Goal: Task Accomplishment & Management: Manage account settings

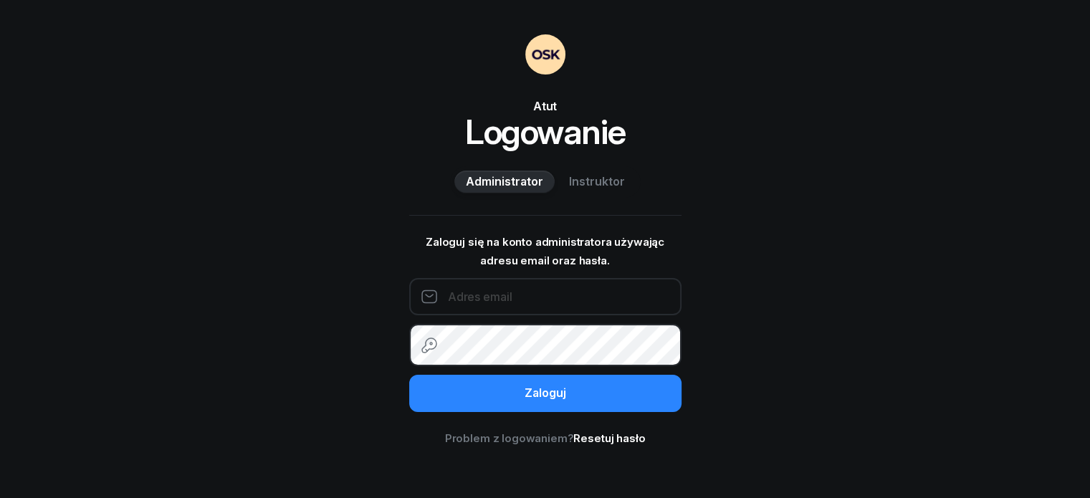
type input "604121647"
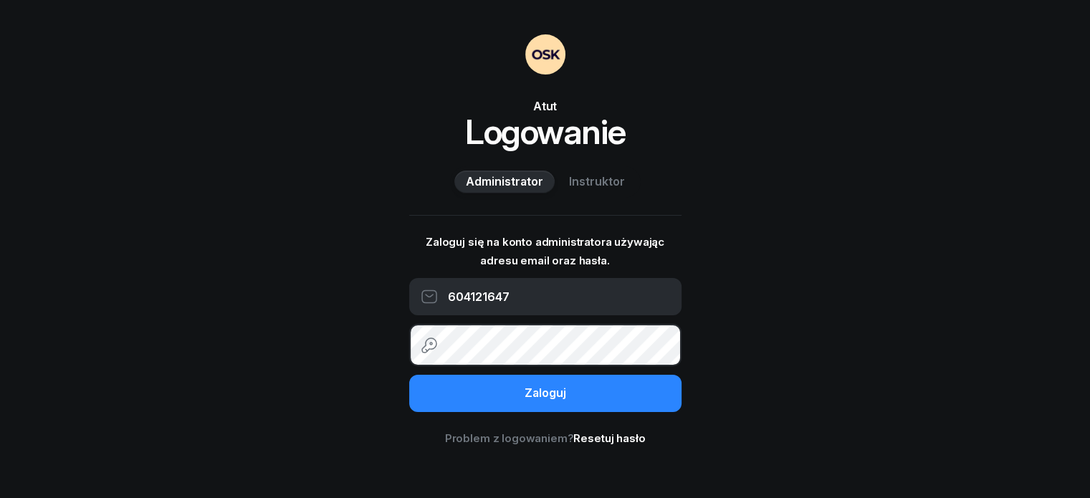
click at [614, 191] on span "Instruktor" at bounding box center [597, 182] width 56 height 19
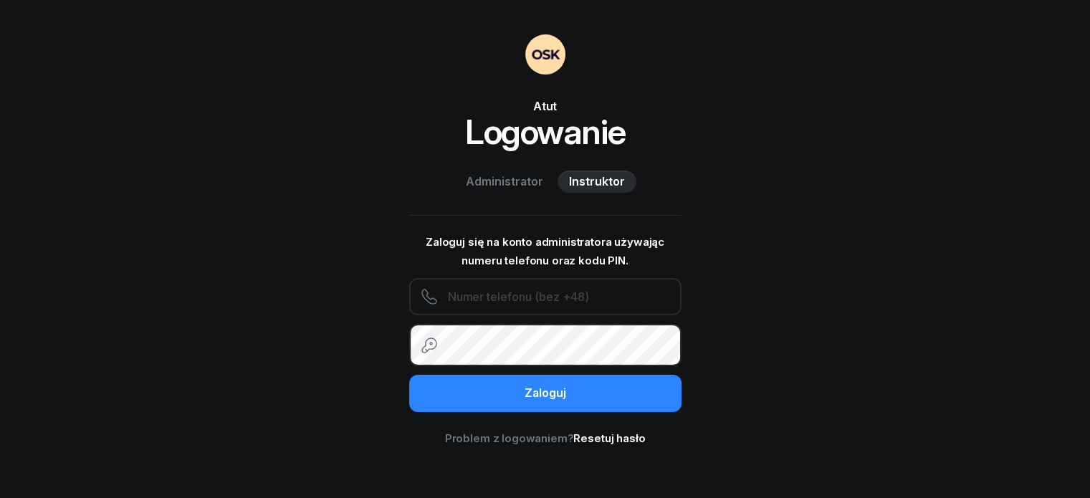
type input "604121647"
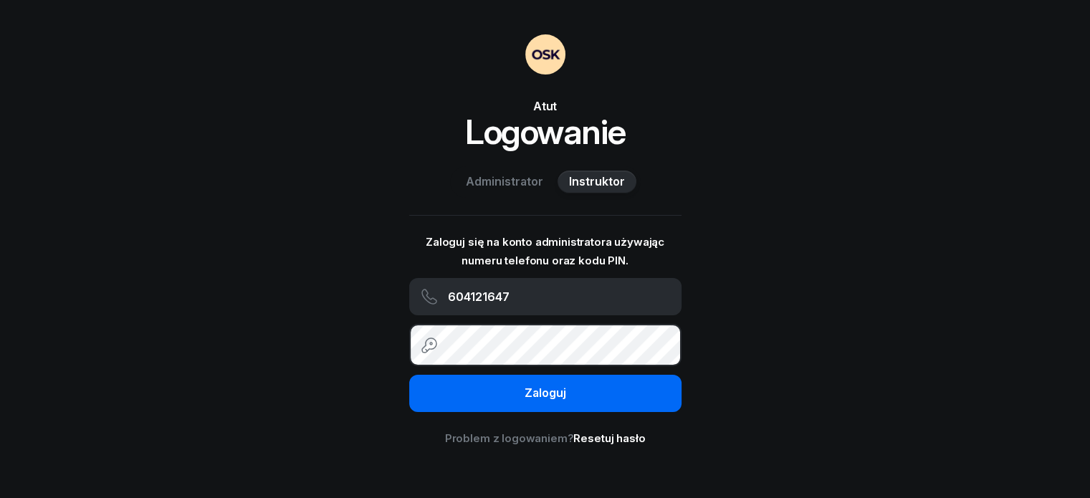
click at [555, 403] on div "Zaloguj" at bounding box center [546, 393] width 42 height 19
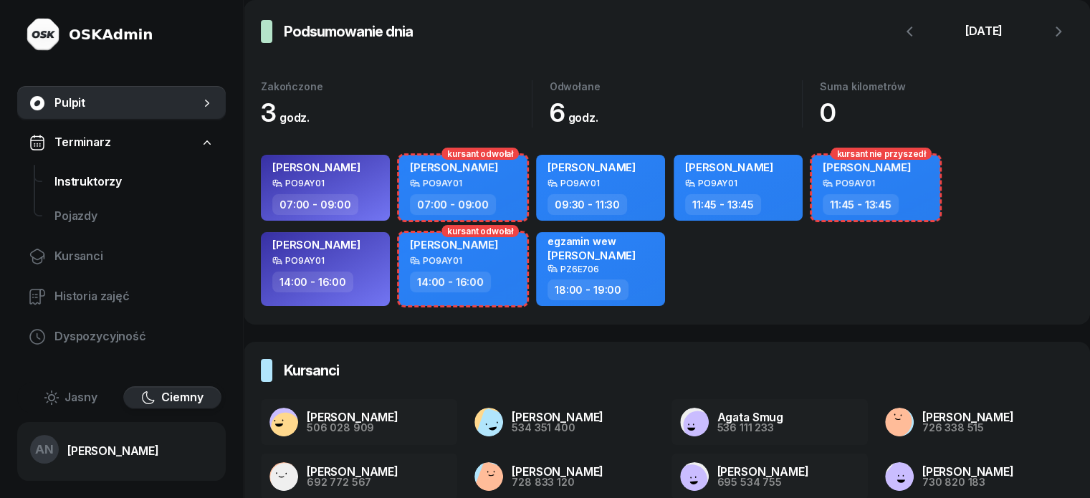
click at [123, 191] on span "Instruktorzy" at bounding box center [134, 182] width 160 height 19
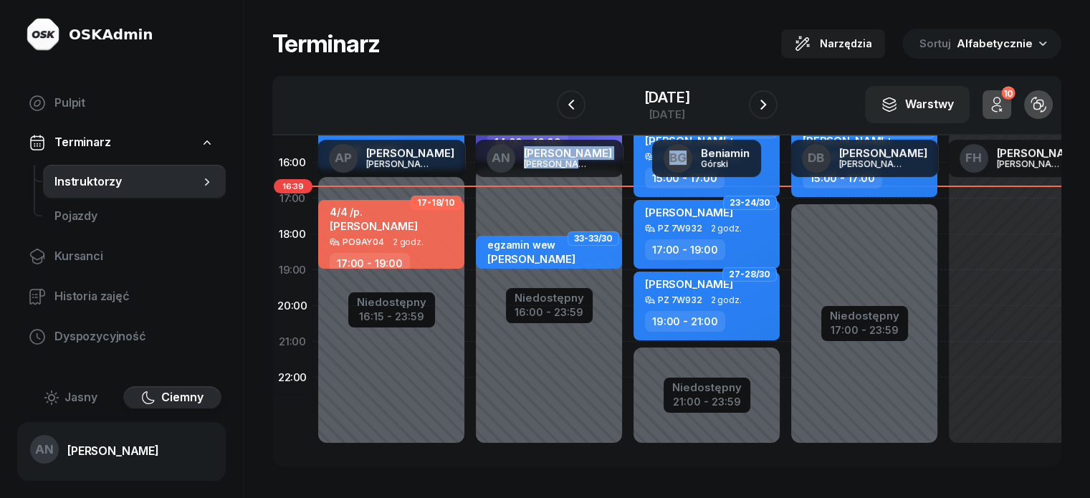
scroll to position [405, 0]
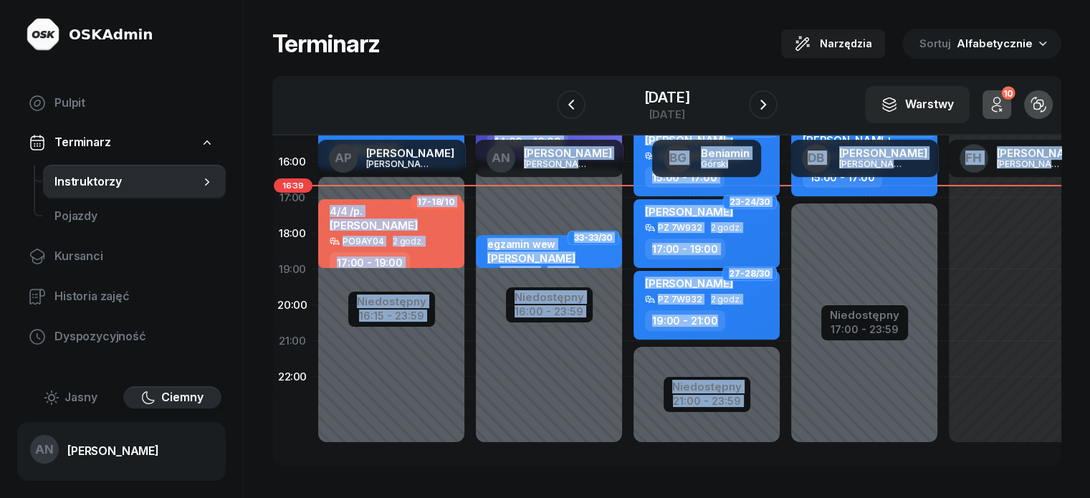
drag, startPoint x: 571, startPoint y: 424, endPoint x: 818, endPoint y: 408, distance: 247.1
click at [818, 408] on div "Terminarz Narzędzia Sortuj Alfabetycznie W Wybierz AP [PERSON_NAME] AN [PERSON_…" at bounding box center [667, 247] width 846 height 495
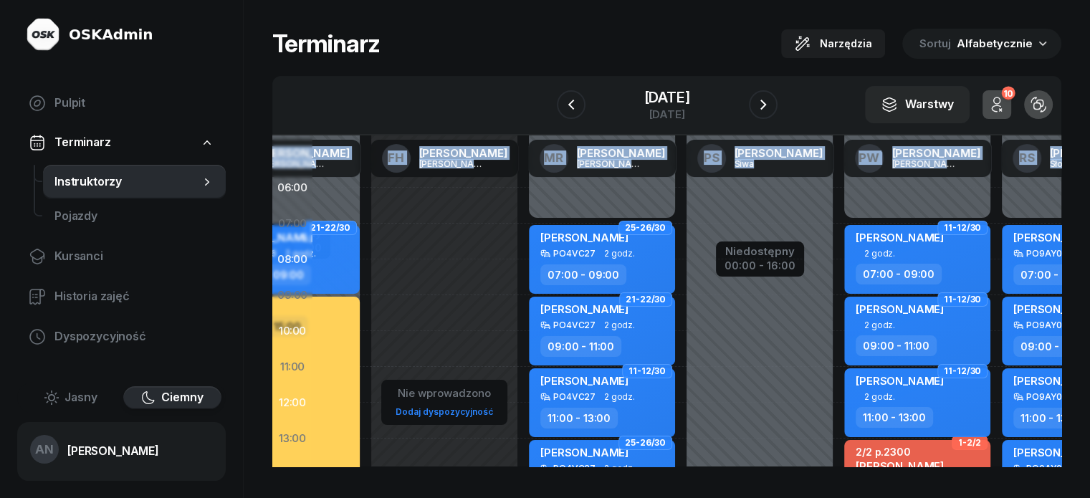
scroll to position [0, 578]
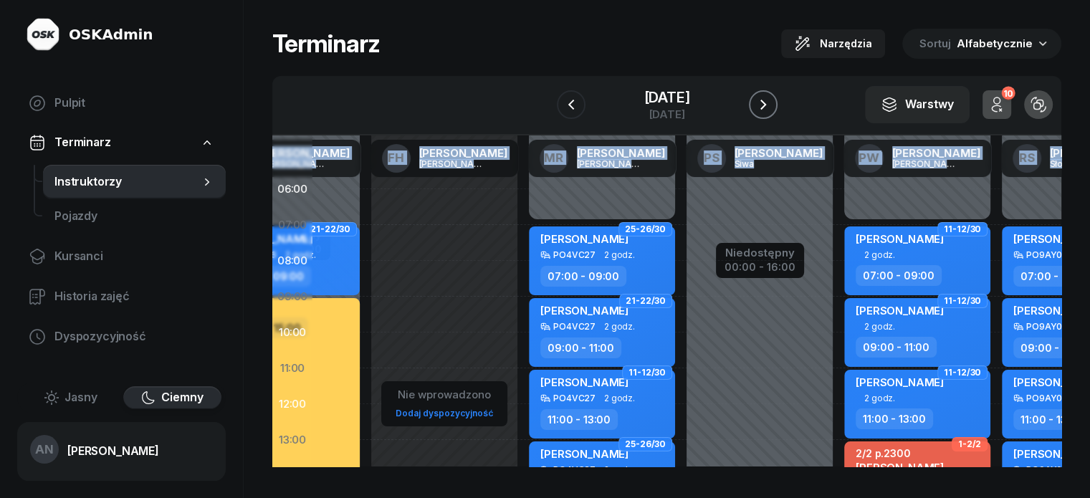
click at [770, 96] on icon "button" at bounding box center [763, 104] width 17 height 17
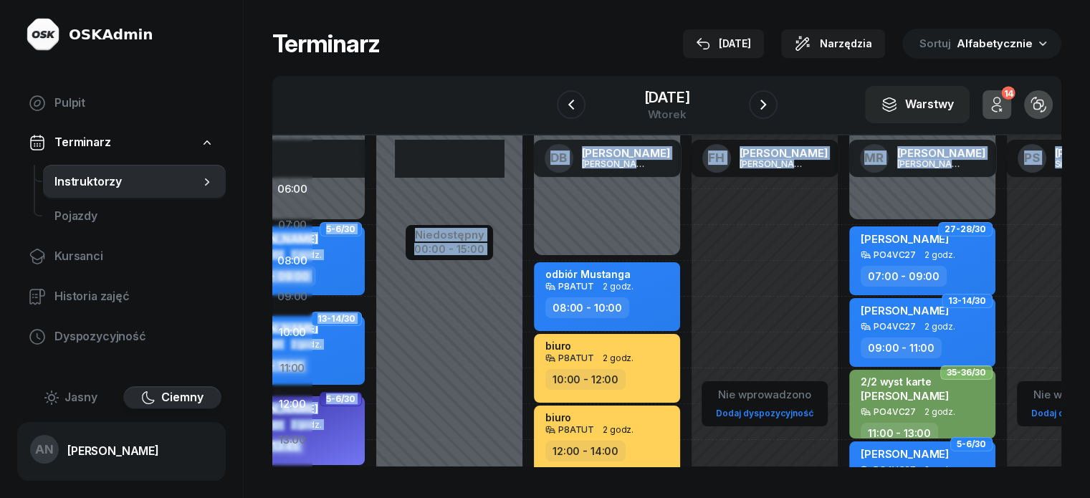
scroll to position [0, 130]
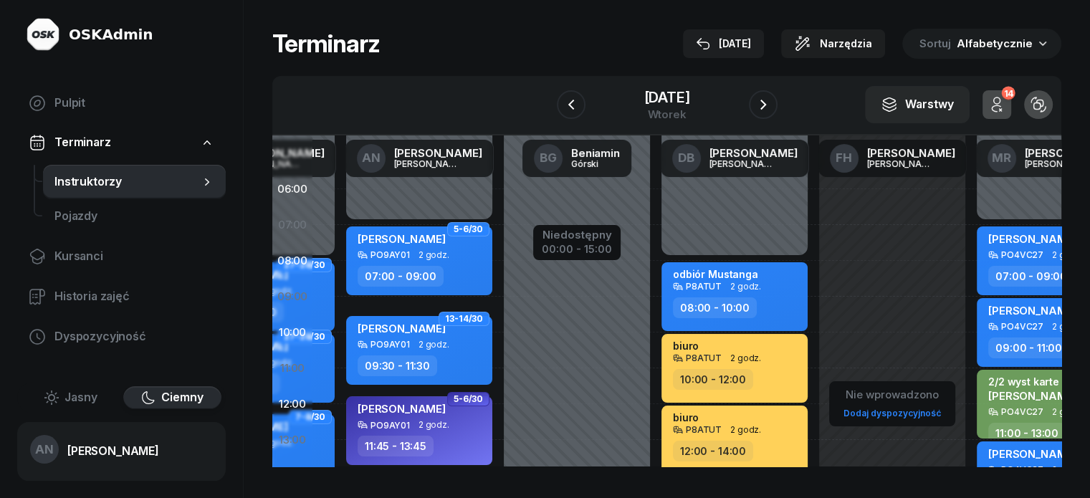
click at [512, 11] on div "Terminarz [DATE] Narzędzia Sortuj Alfabetycznie W Wybierz AP [PERSON_NAME] AN […" at bounding box center [667, 247] width 846 height 495
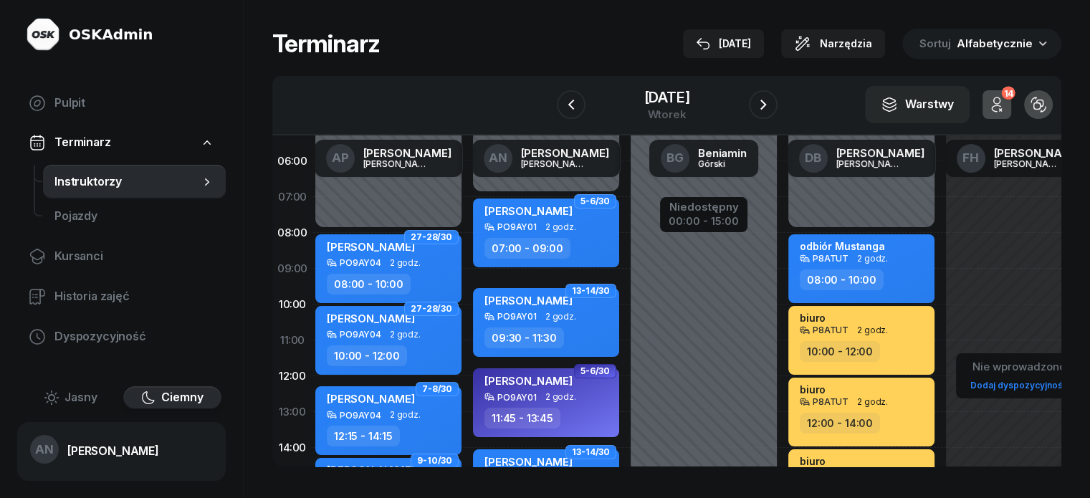
scroll to position [0, 3]
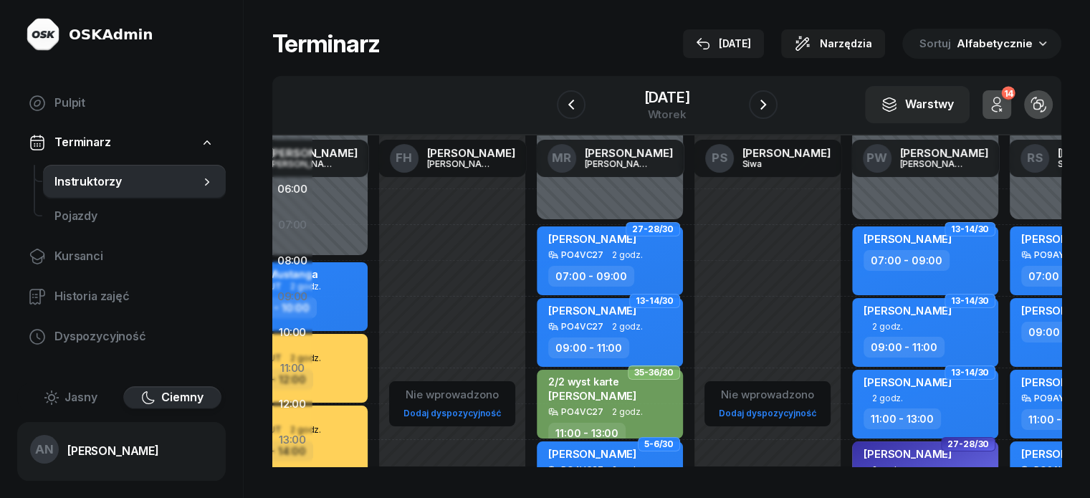
click at [1010, 401] on div "[PERSON_NAME] PO9AY03 2 godz. 11:00 - 13:00" at bounding box center [1083, 404] width 146 height 69
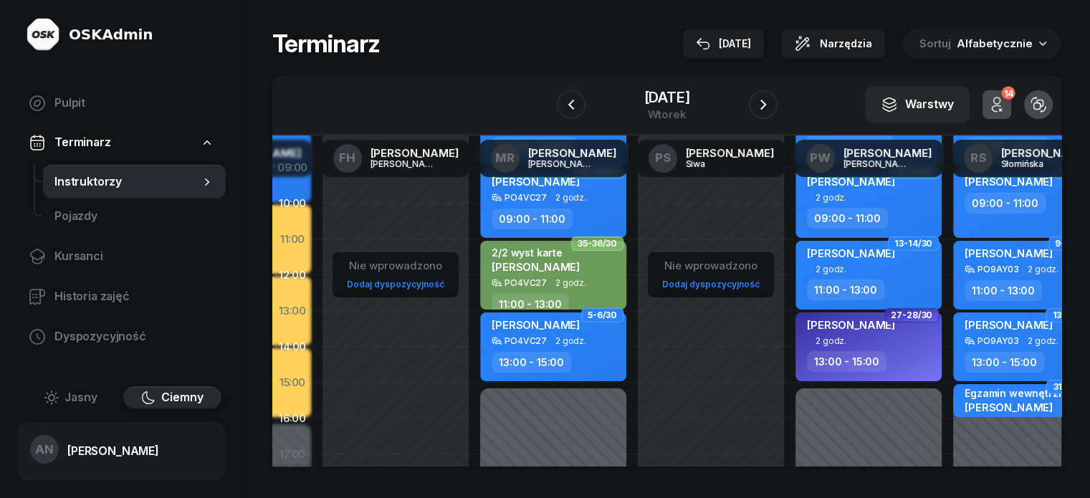
scroll to position [0, 626]
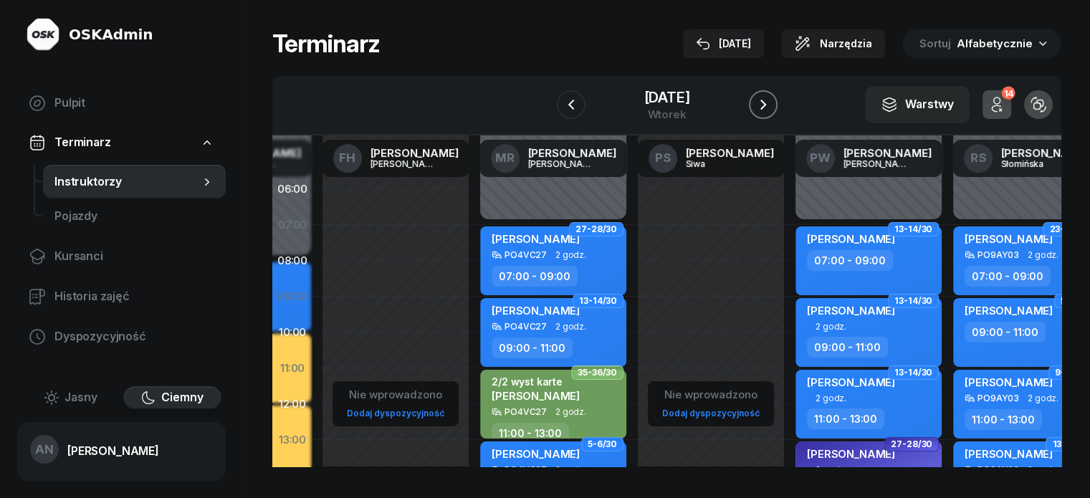
click at [772, 113] on icon "button" at bounding box center [763, 104] width 17 height 17
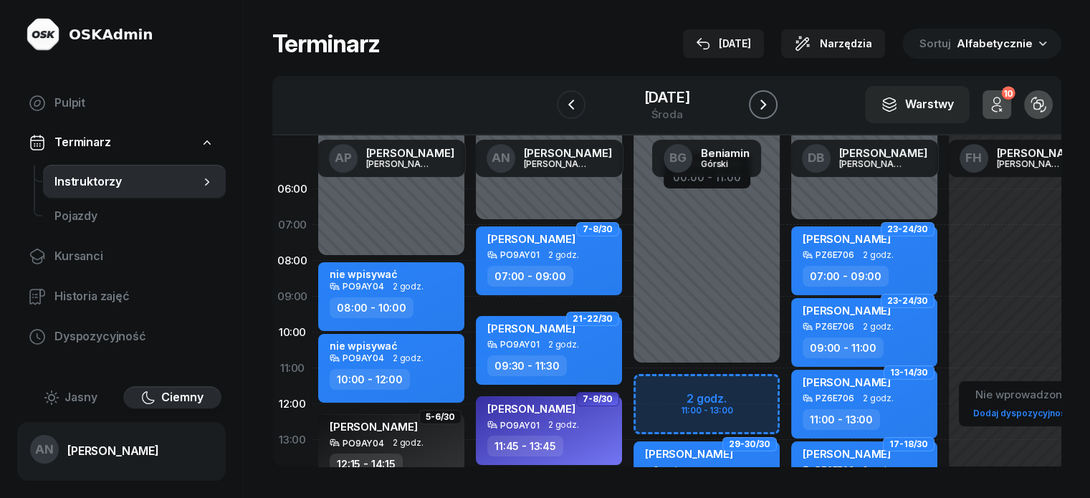
click at [772, 110] on icon "button" at bounding box center [763, 104] width 17 height 17
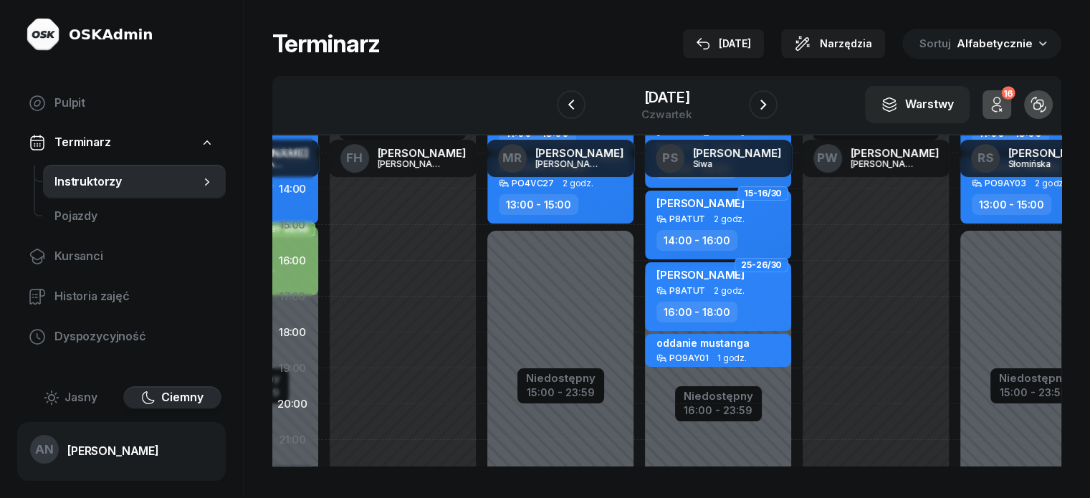
scroll to position [287, 626]
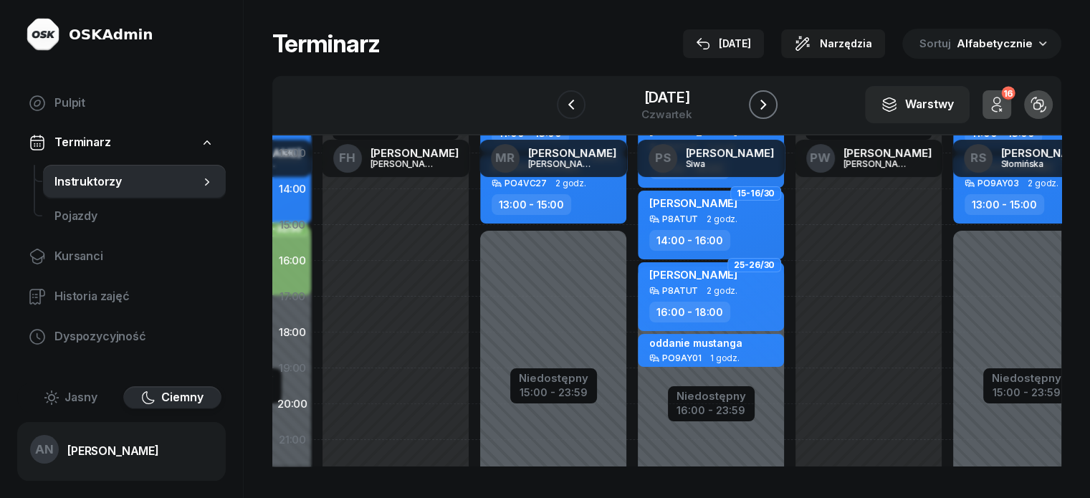
click at [772, 111] on icon "button" at bounding box center [763, 104] width 17 height 17
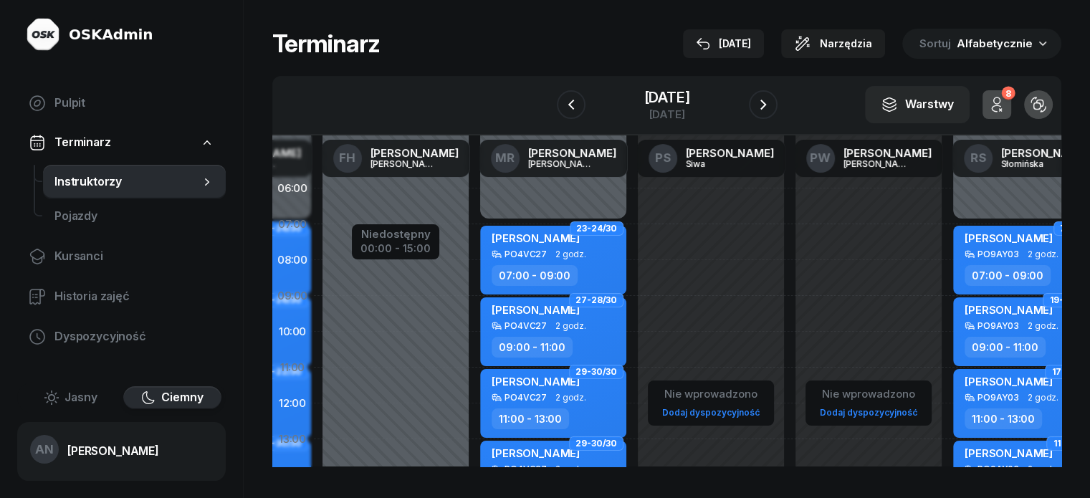
scroll to position [0, 626]
click at [772, 113] on icon "button" at bounding box center [763, 104] width 17 height 17
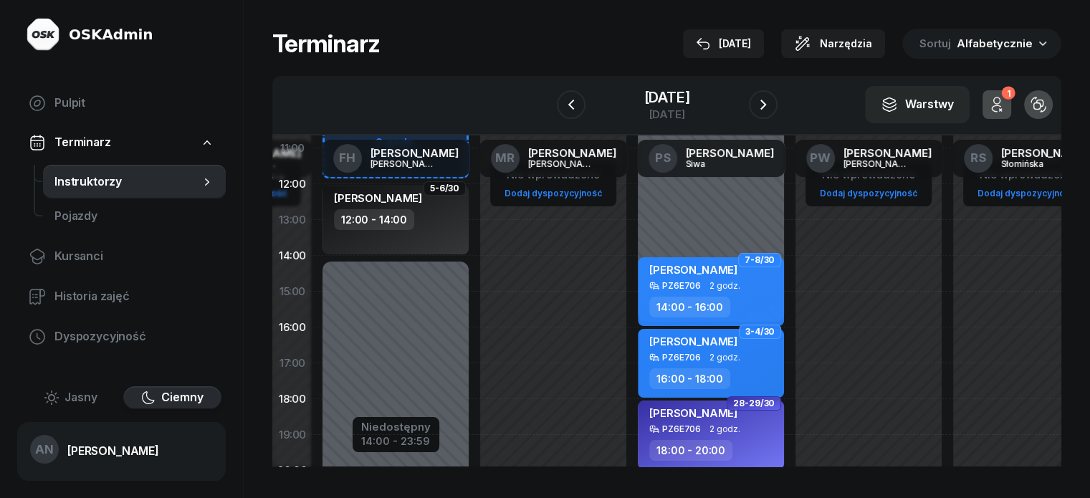
scroll to position [215, 626]
